Goal: Task Accomplishment & Management: Complete application form

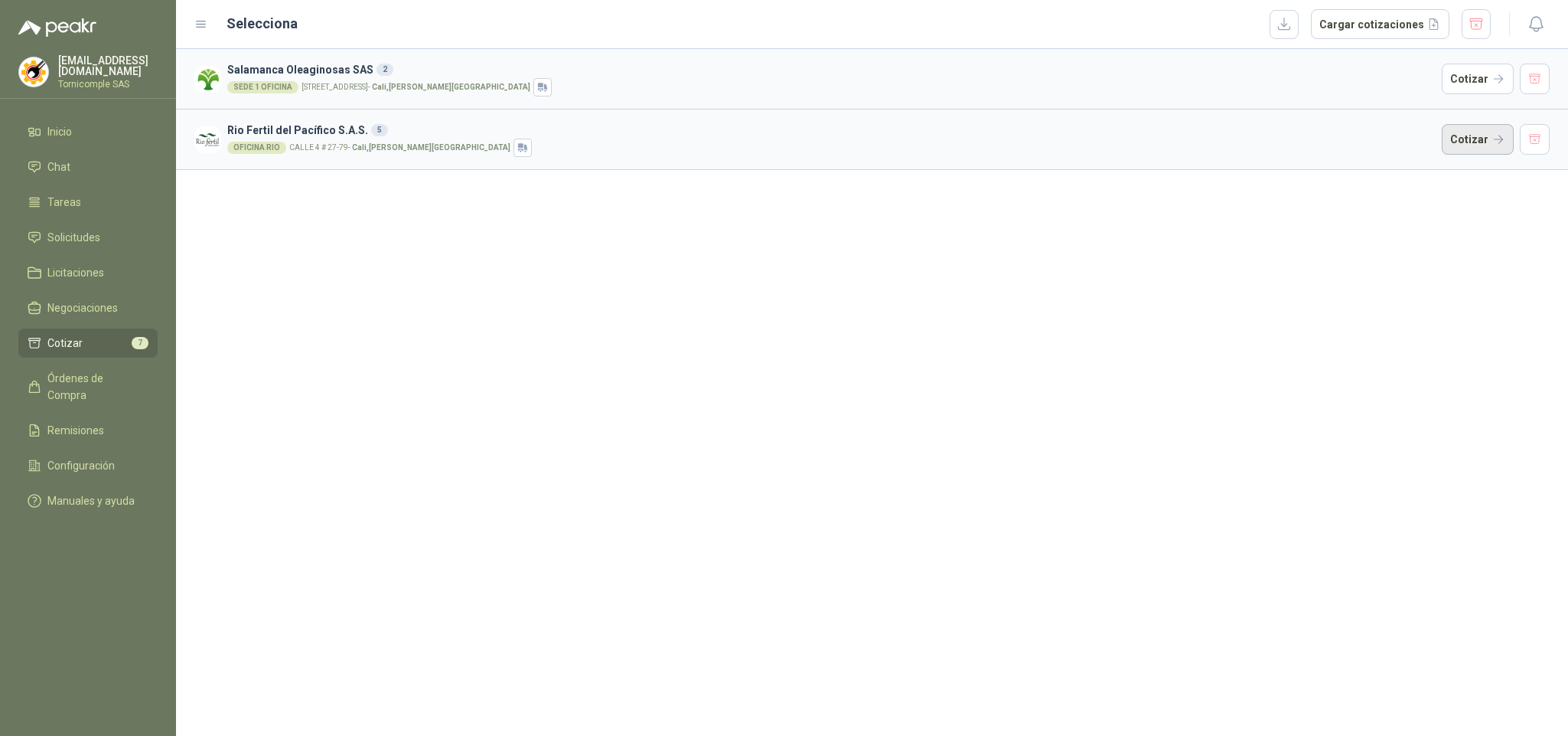
click at [1489, 136] on button "Cotizar" at bounding box center [1477, 140] width 72 height 30
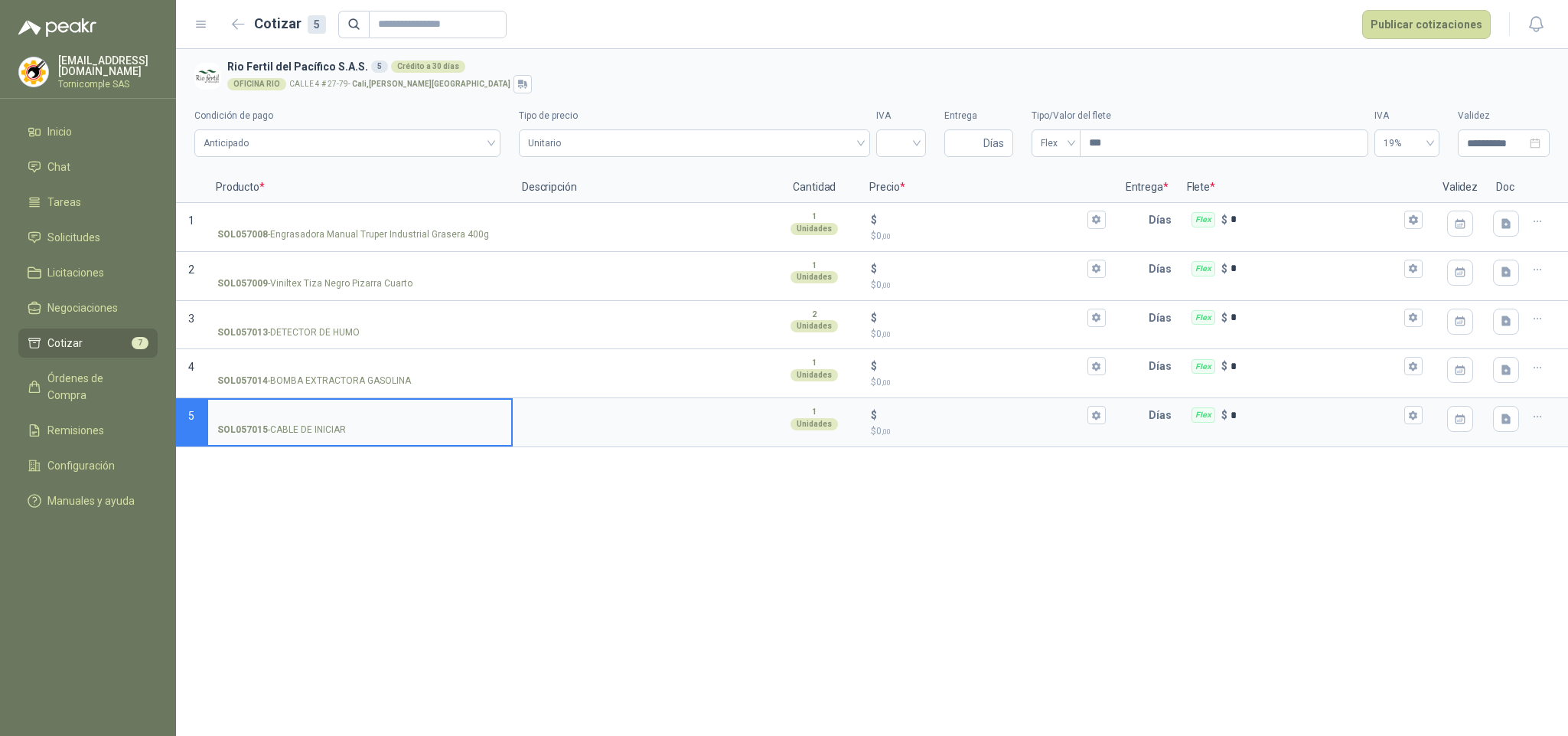
click at [63, 338] on span "Cotizar" at bounding box center [65, 342] width 36 height 17
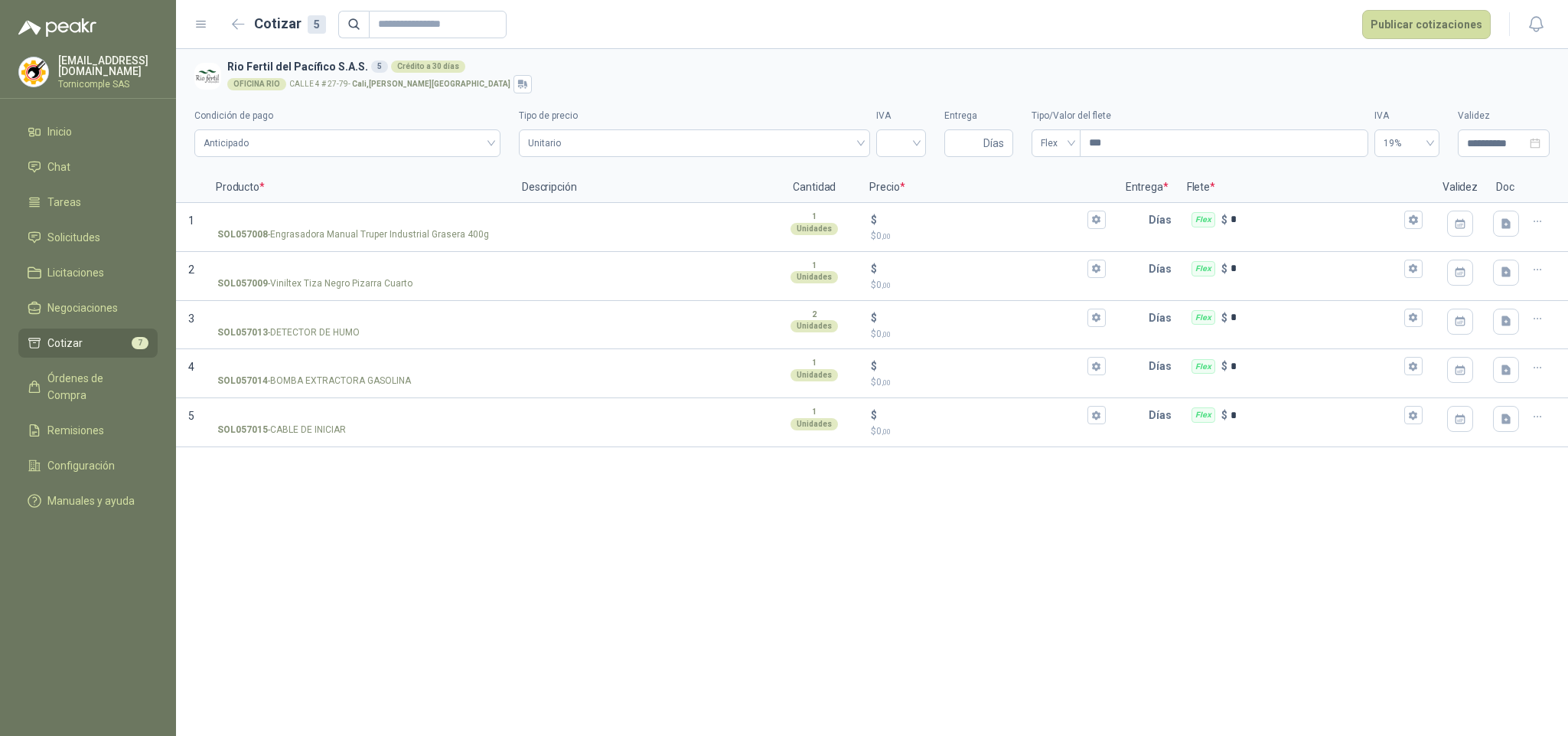
click at [63, 338] on span "Cotizar" at bounding box center [65, 342] width 36 height 17
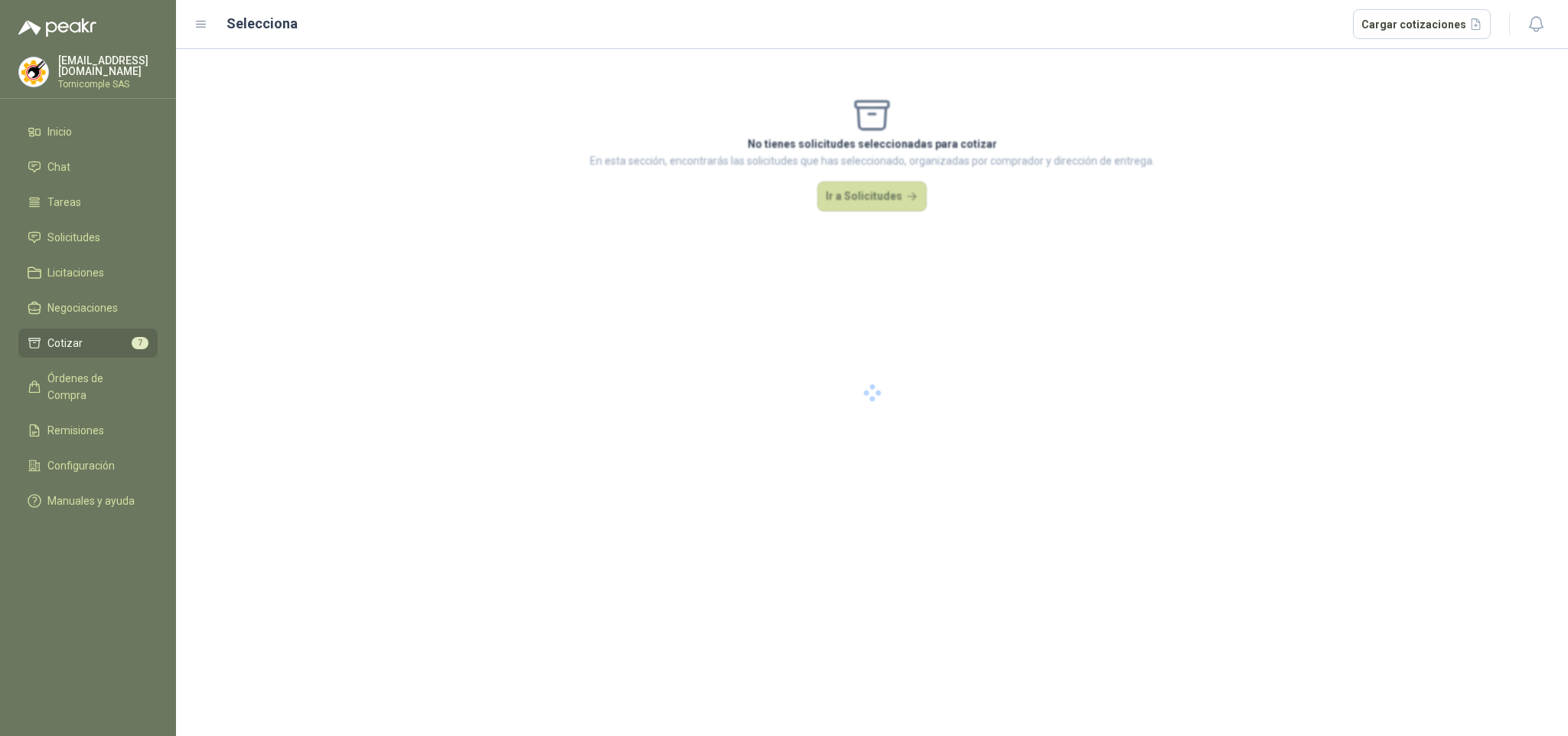
click at [63, 338] on span "Cotizar" at bounding box center [65, 342] width 36 height 17
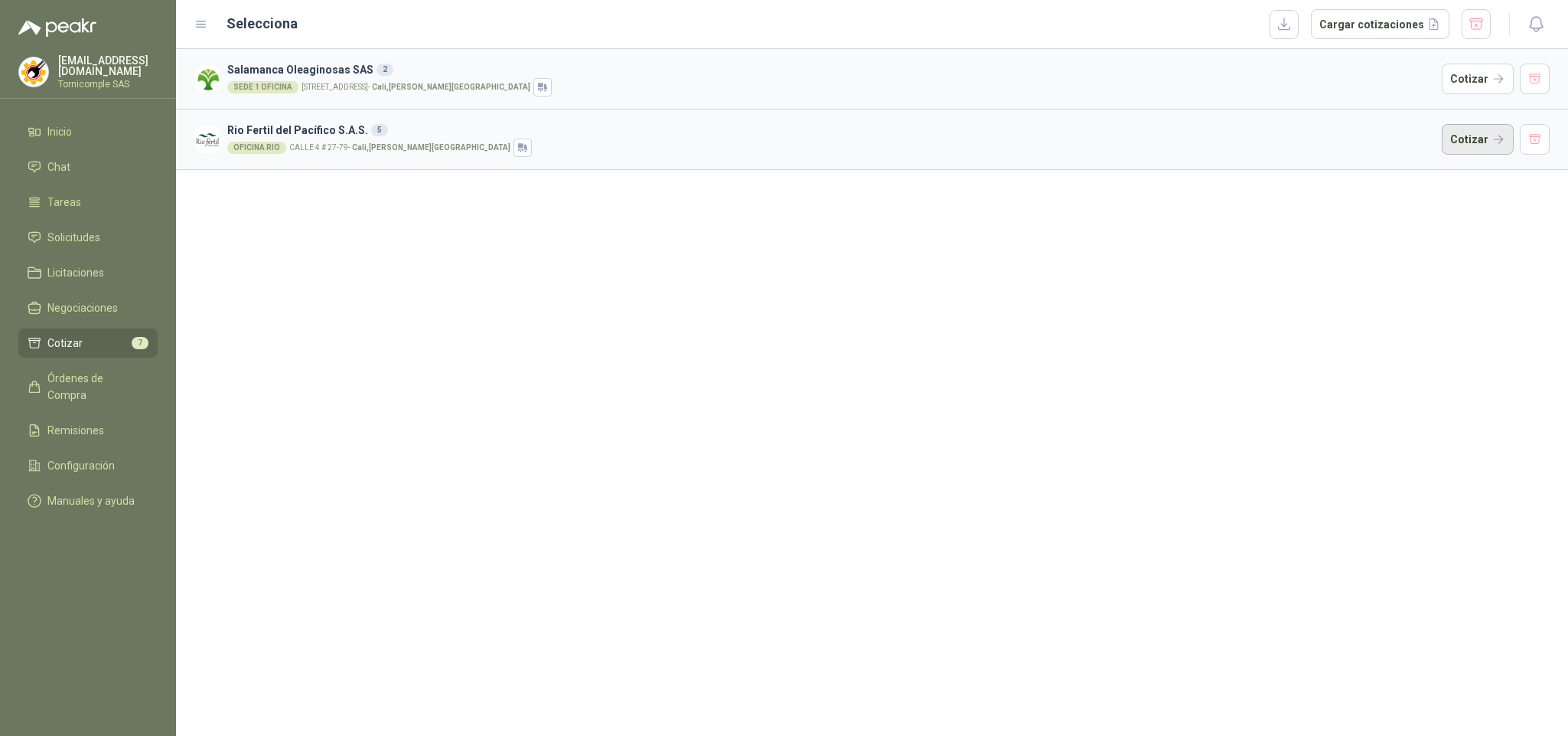
click at [1491, 146] on button "Cotizar" at bounding box center [1477, 140] width 72 height 30
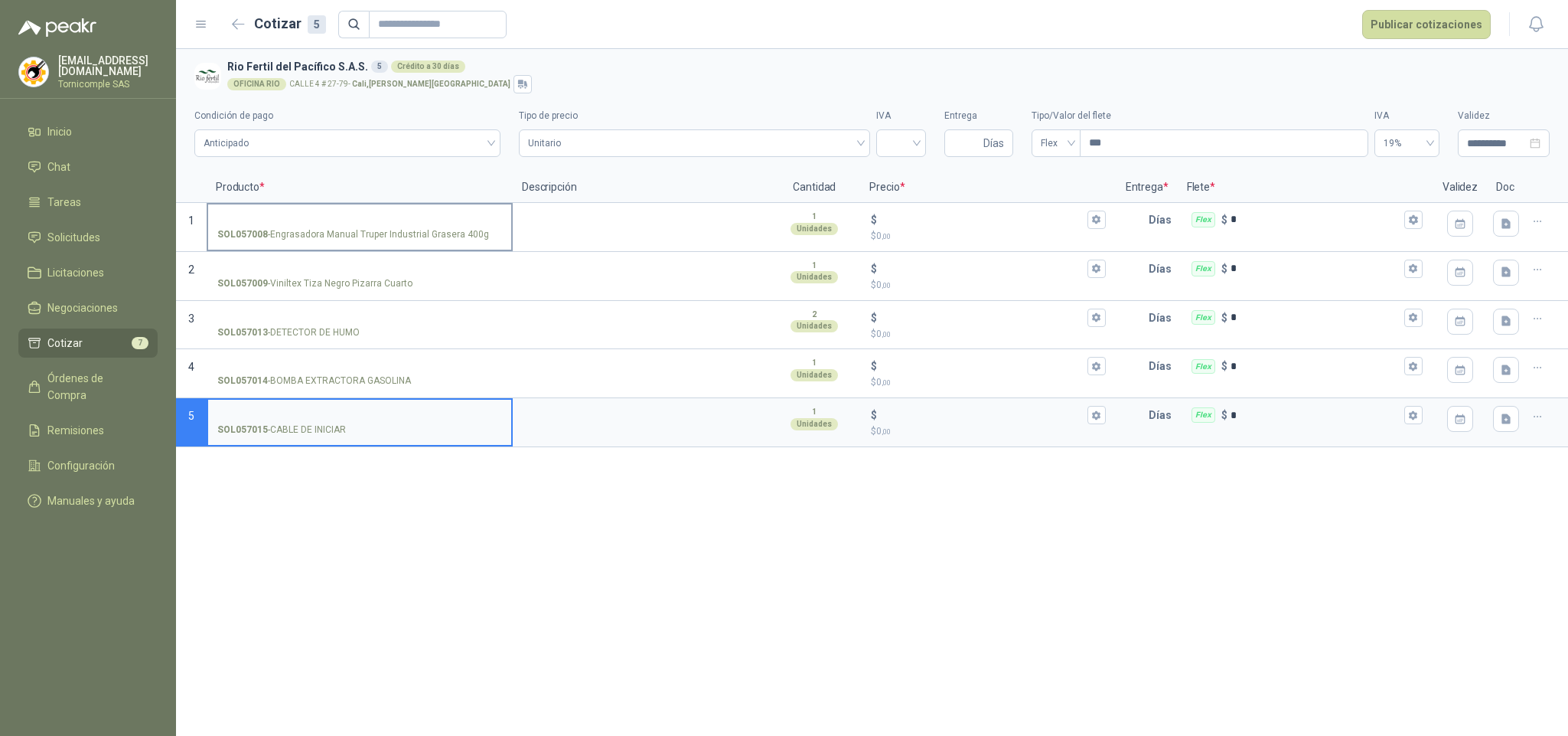
click at [356, 226] on label "SOL057008 - Engrasadora Manual Truper Industrial Grasera 400g" at bounding box center [359, 226] width 303 height 44
click at [356, 226] on input "SOL057008 - Engrasadora Manual Truper Industrial Grasera 400g" at bounding box center [360, 220] width 284 height 12
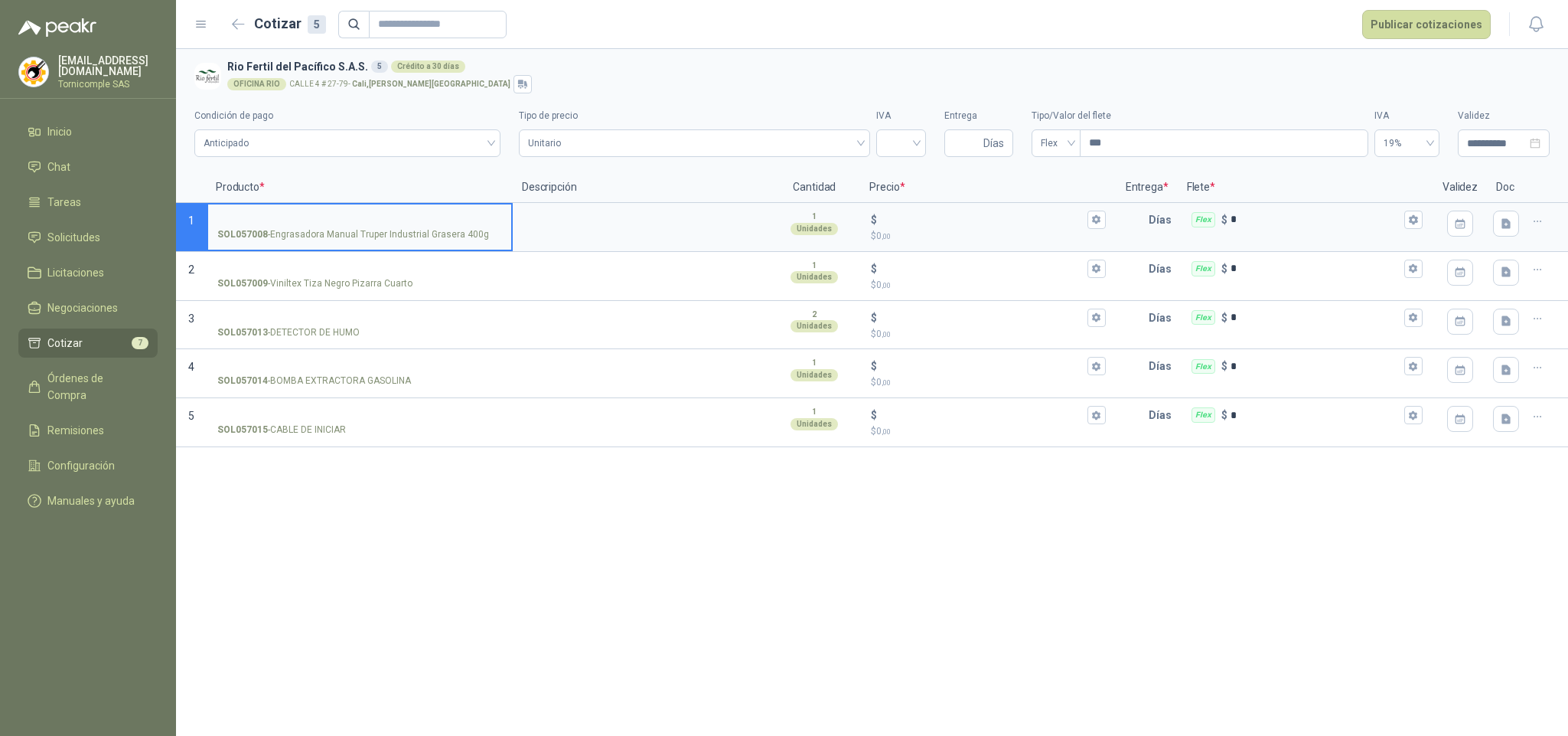
click at [60, 345] on span "Cotizar" at bounding box center [65, 342] width 36 height 17
